Goal: Transaction & Acquisition: Purchase product/service

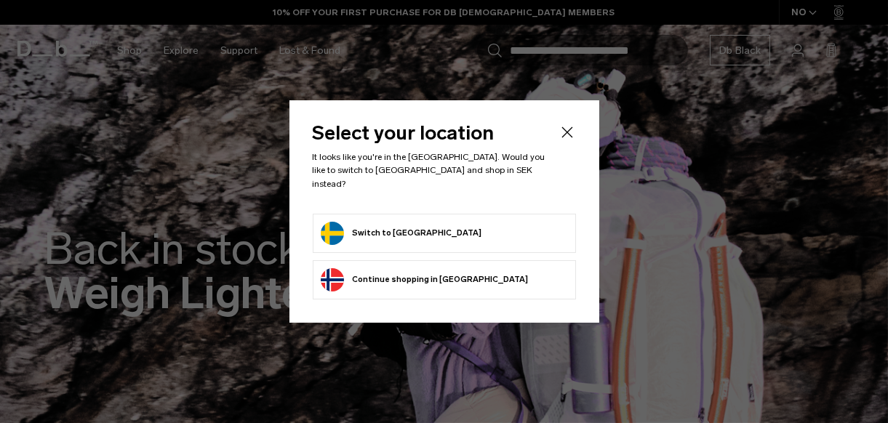
click at [420, 223] on form "Switch to Sweden" at bounding box center [444, 233] width 247 height 23
click at [409, 225] on button "Switch to Sweden" at bounding box center [401, 233] width 161 height 23
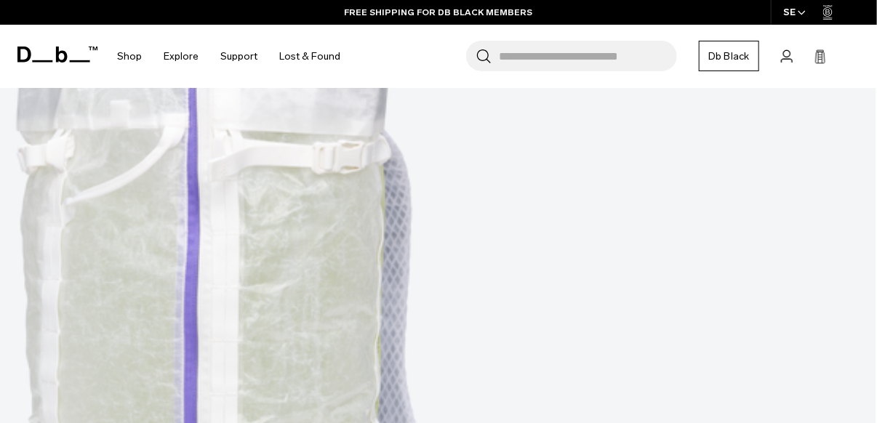
scroll to position [654, 0]
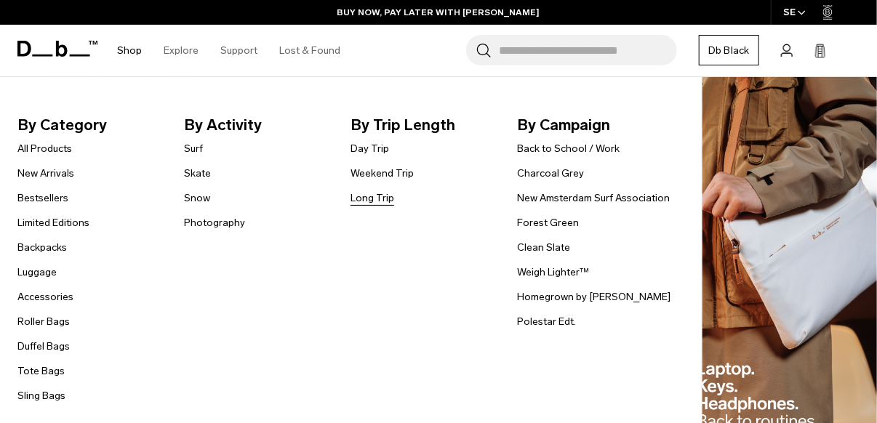
click at [368, 201] on link "Long Trip" at bounding box center [373, 198] width 44 height 15
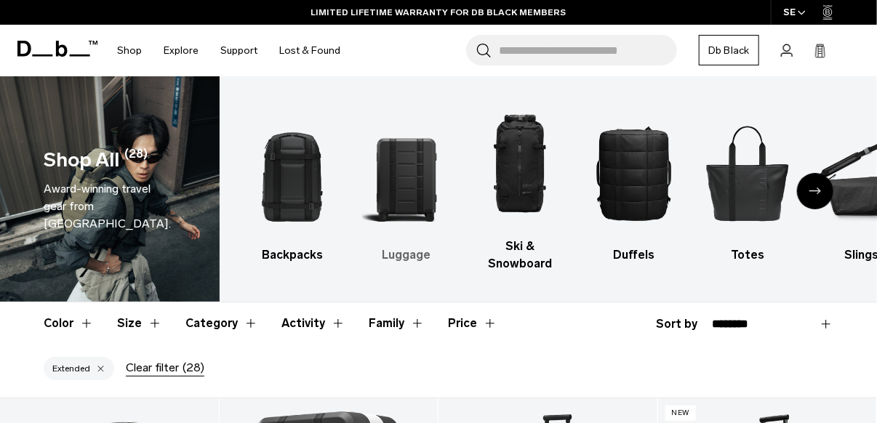
click at [400, 196] on img "2 / 10" at bounding box center [406, 173] width 89 height 132
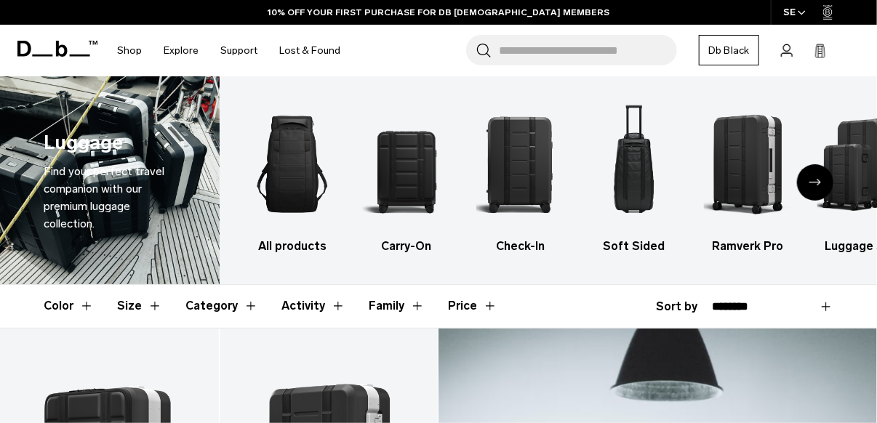
click at [404, 196] on img "2 / 6" at bounding box center [406, 164] width 89 height 132
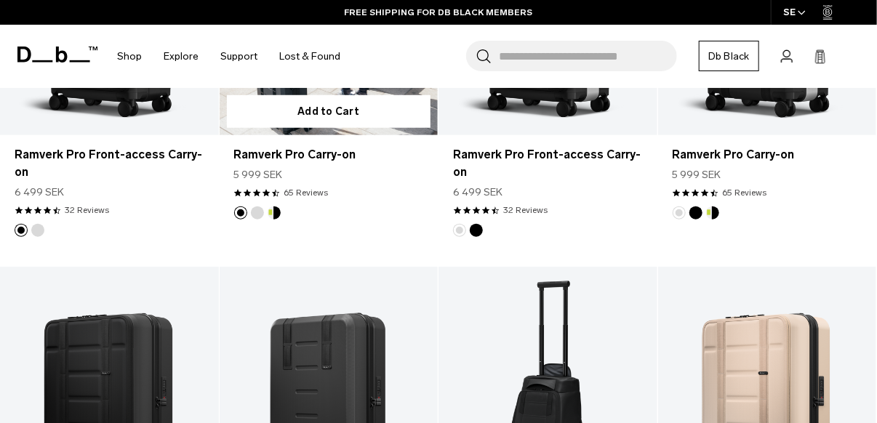
scroll to position [654, 0]
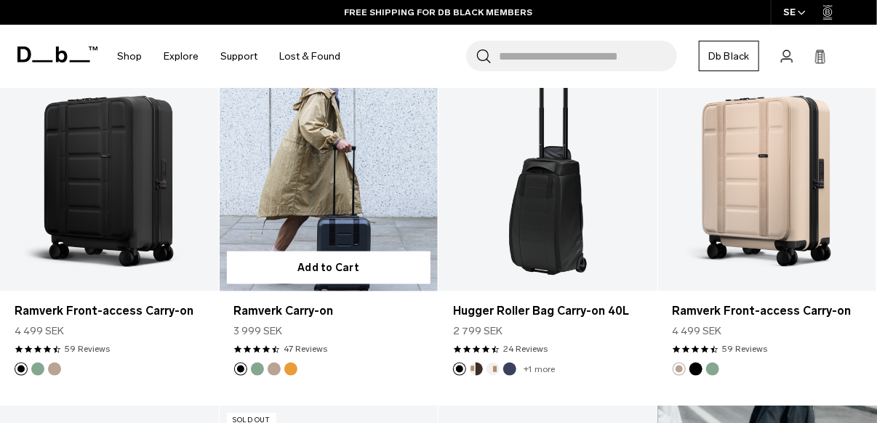
click at [350, 184] on link "Ramverk Carry-on" at bounding box center [329, 170] width 219 height 243
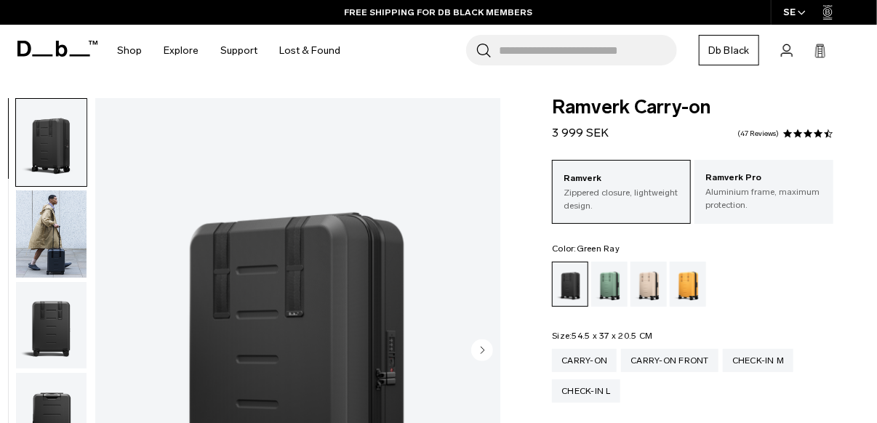
click at [612, 284] on div "Green Ray" at bounding box center [609, 284] width 37 height 45
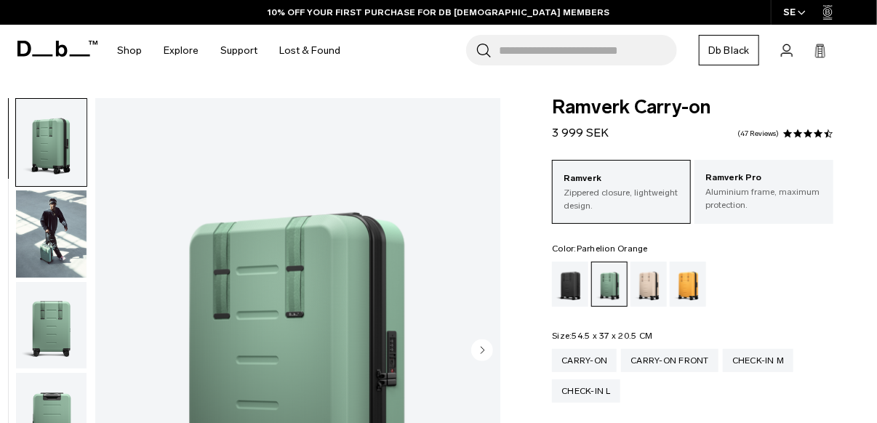
click at [680, 290] on div "Parhelion Orange" at bounding box center [688, 284] width 37 height 45
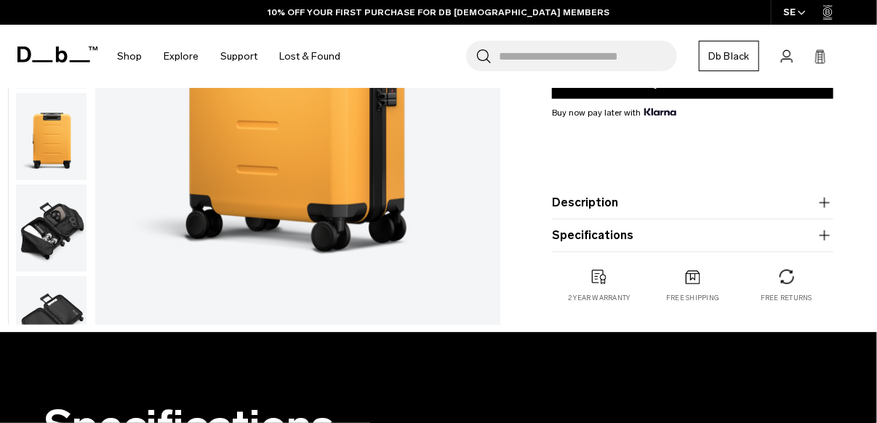
click at [46, 158] on img "button" at bounding box center [51, 137] width 71 height 87
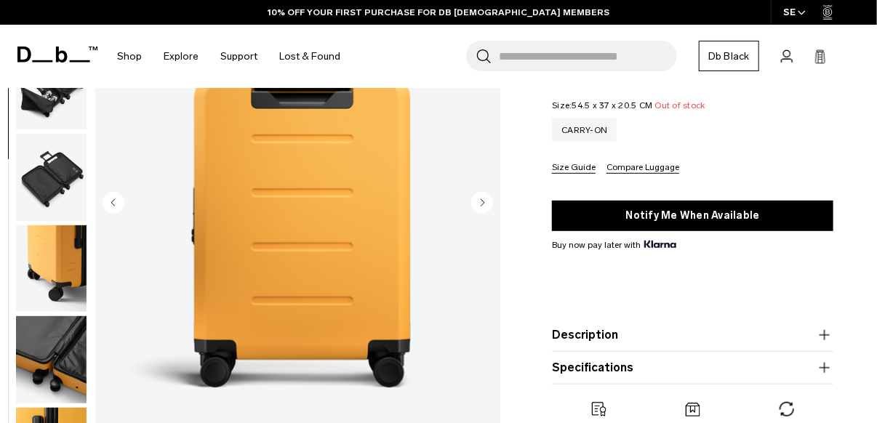
scroll to position [218, 0]
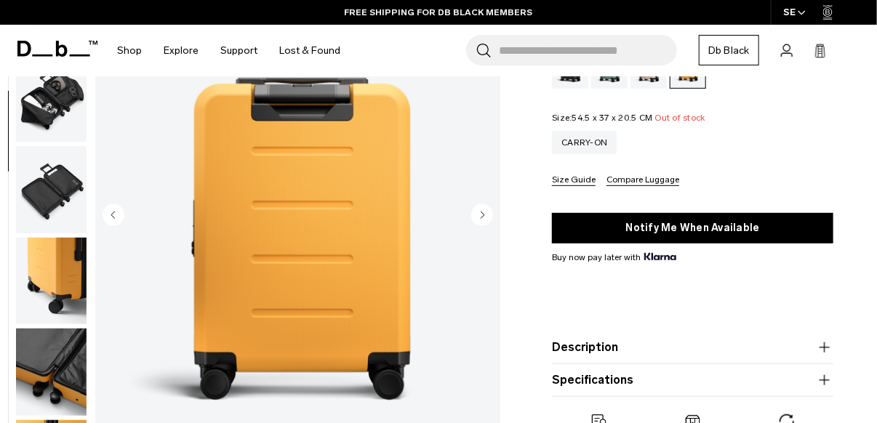
click at [261, 236] on img "4 / 11" at bounding box center [298, 216] width 406 height 507
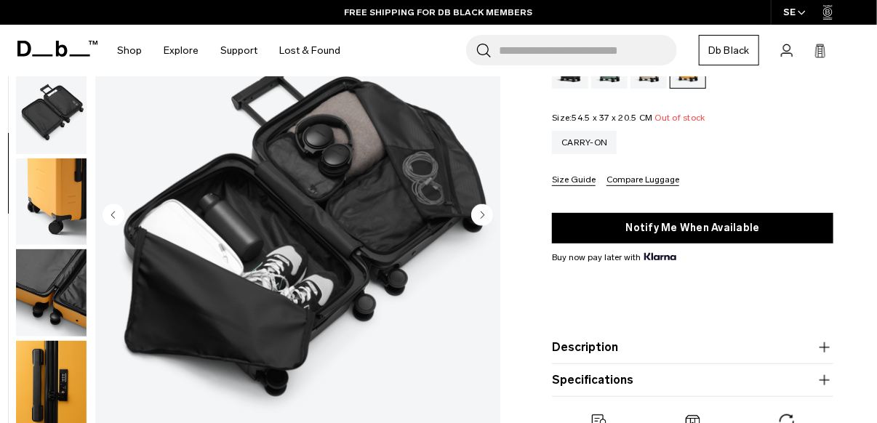
scroll to position [367, 0]
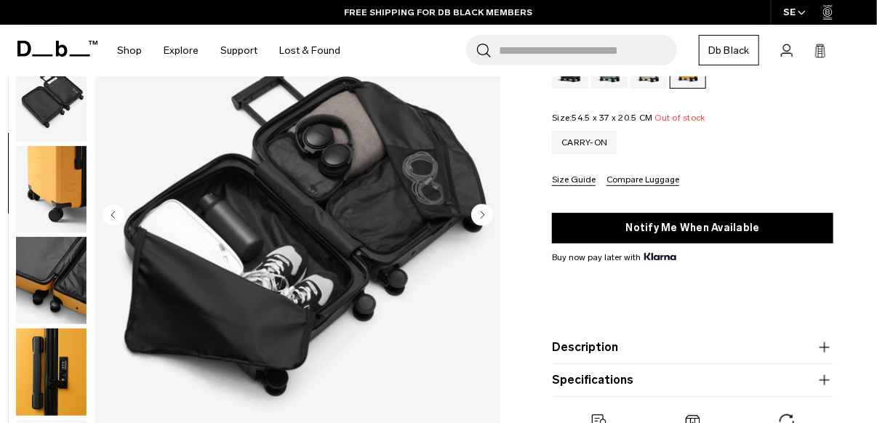
click at [481, 213] on circle "Next slide" at bounding box center [482, 215] width 22 height 22
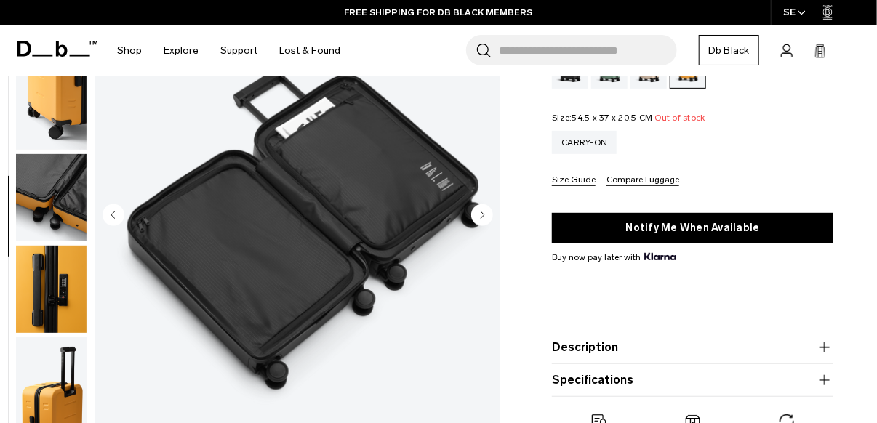
scroll to position [458, 0]
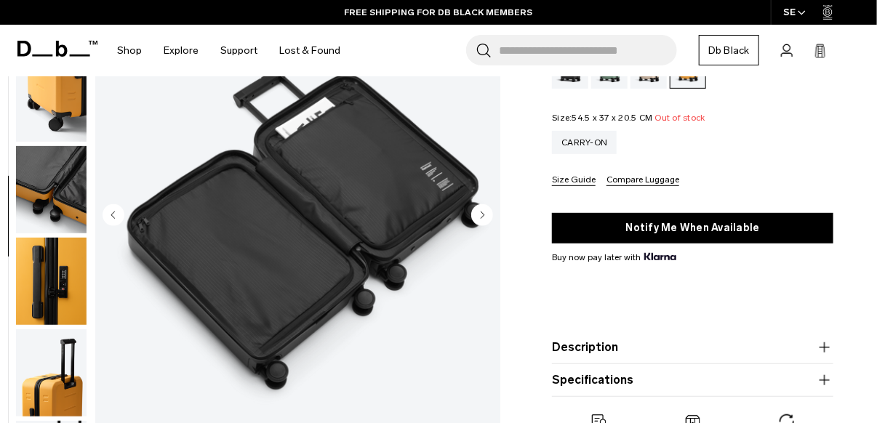
click at [481, 213] on circle "Next slide" at bounding box center [482, 215] width 22 height 22
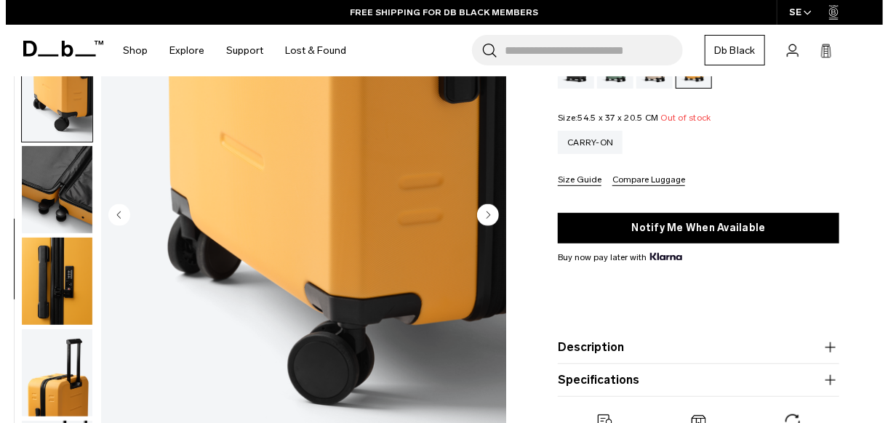
scroll to position [498, 0]
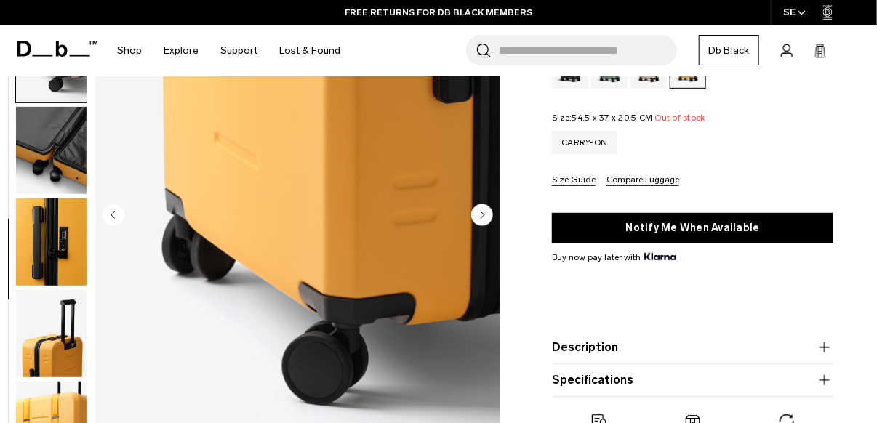
click at [481, 213] on circle "Next slide" at bounding box center [482, 215] width 22 height 22
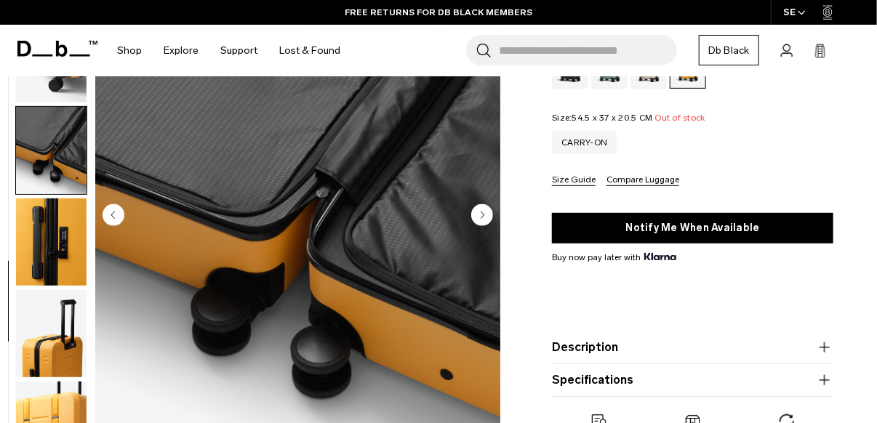
click at [481, 213] on circle "Next slide" at bounding box center [482, 215] width 22 height 22
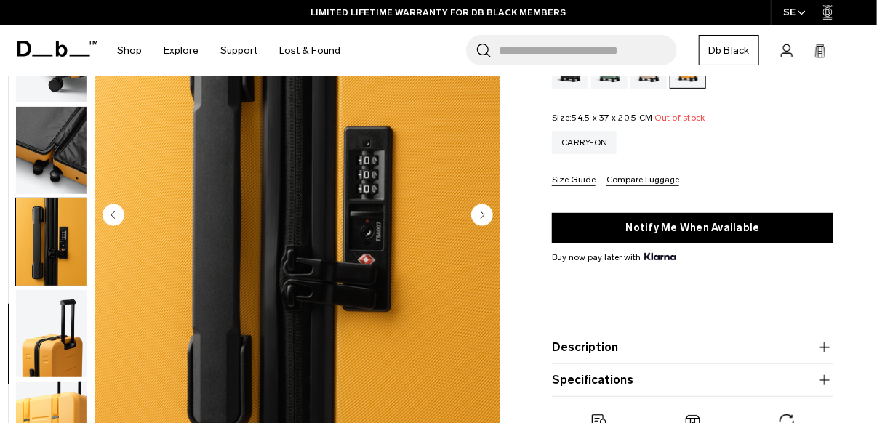
click at [481, 213] on circle "Next slide" at bounding box center [482, 215] width 22 height 22
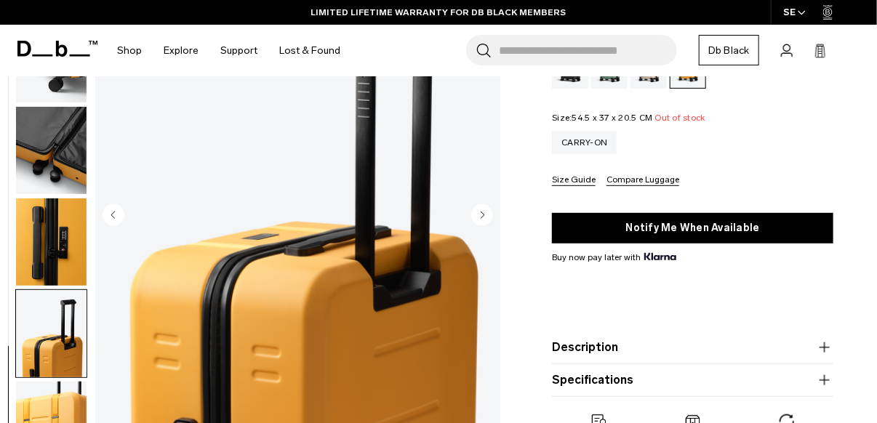
click at [481, 213] on circle "Next slide" at bounding box center [482, 215] width 22 height 22
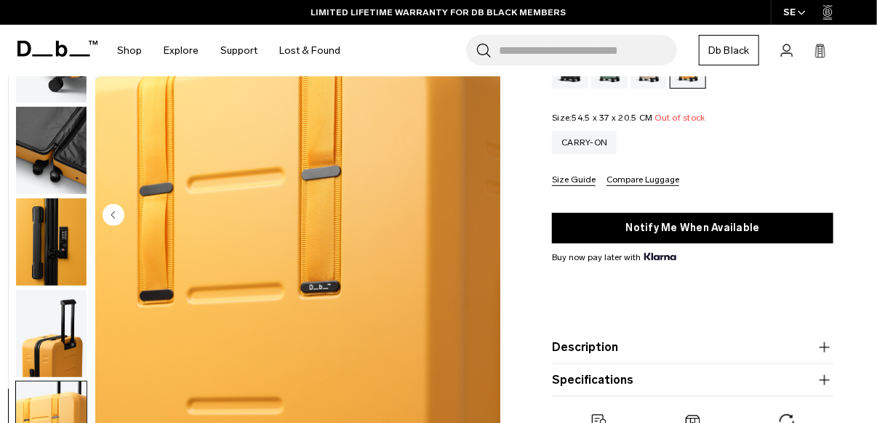
click at [481, 213] on img "11 / 11" at bounding box center [298, 216] width 406 height 507
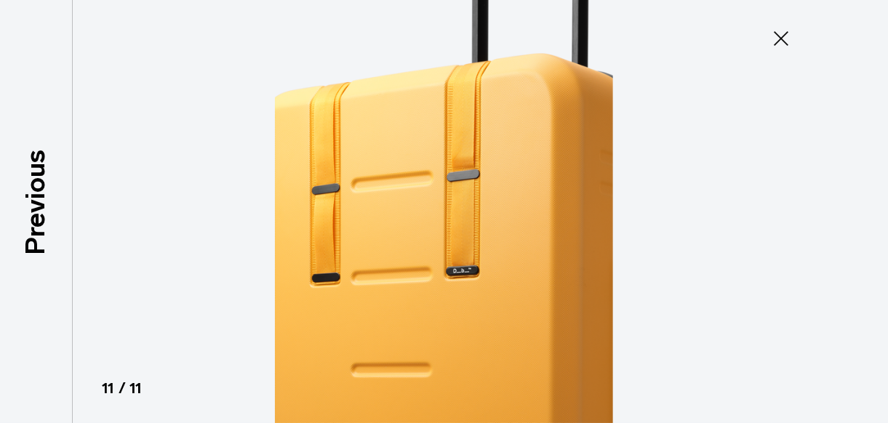
scroll to position [490, 0]
click at [481, 213] on img at bounding box center [444, 211] width 655 height 423
